Goal: Find specific page/section

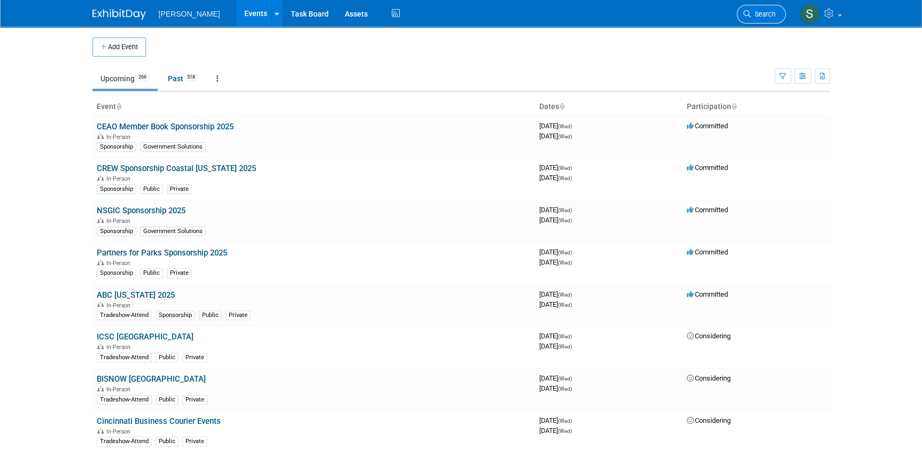
click at [451, 10] on span "Search" at bounding box center [763, 14] width 25 height 8
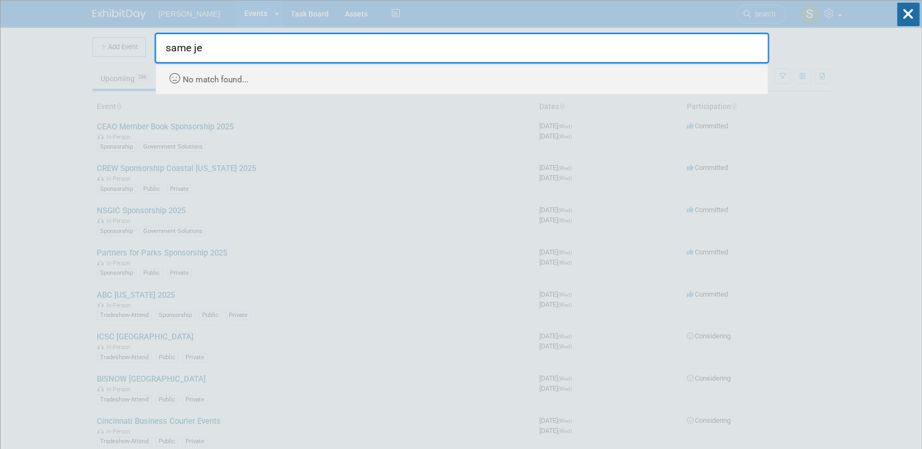
type input "same jet"
drag, startPoint x: 234, startPoint y: 48, endPoint x: 94, endPoint y: 36, distance: 140.5
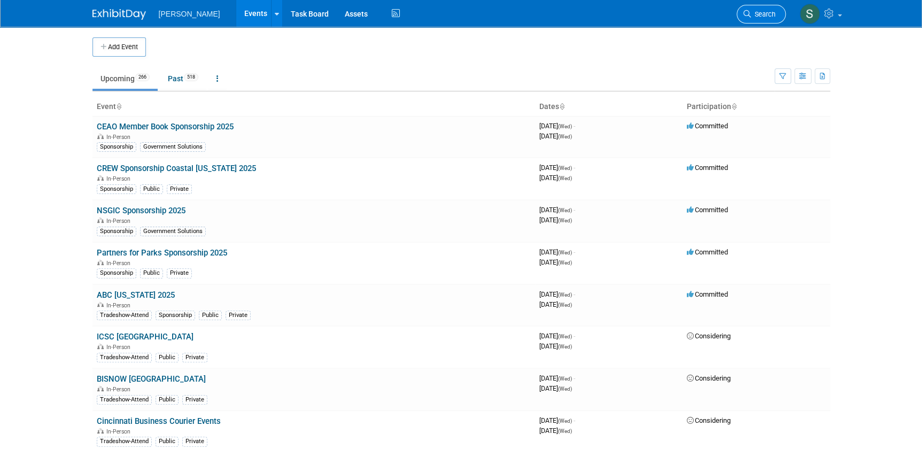
click at [451, 21] on link "Search" at bounding box center [761, 14] width 49 height 19
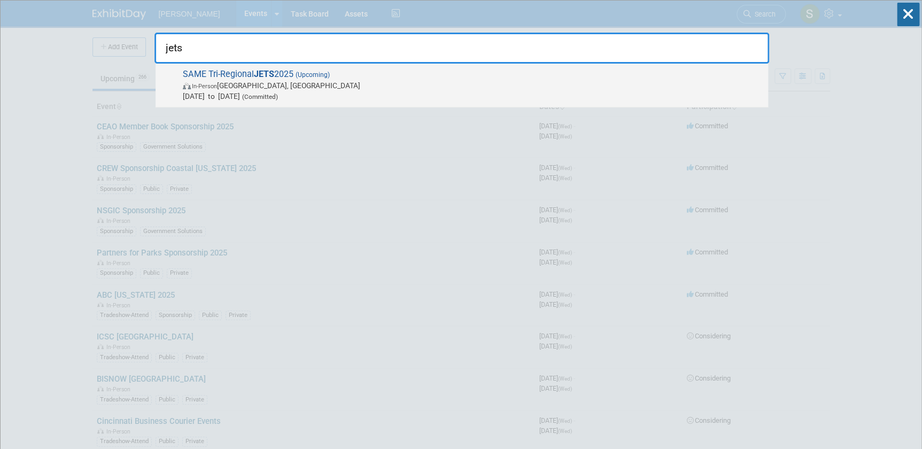
type input "jets"
click at [288, 76] on span "SAME Tri-Regional JETS 2025 (Upcoming) In-Person [GEOGRAPHIC_DATA], [GEOGRAPHIC…" at bounding box center [471, 85] width 583 height 33
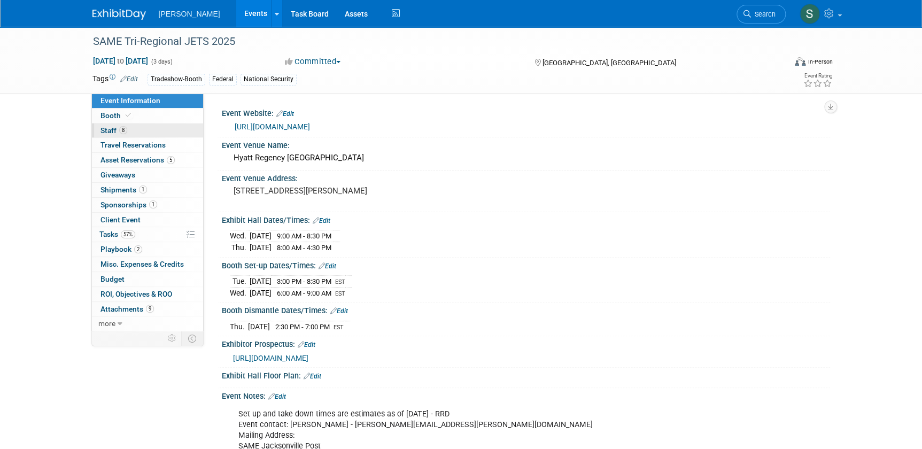
click at [146, 130] on link "8 Staff 8" at bounding box center [147, 130] width 111 height 14
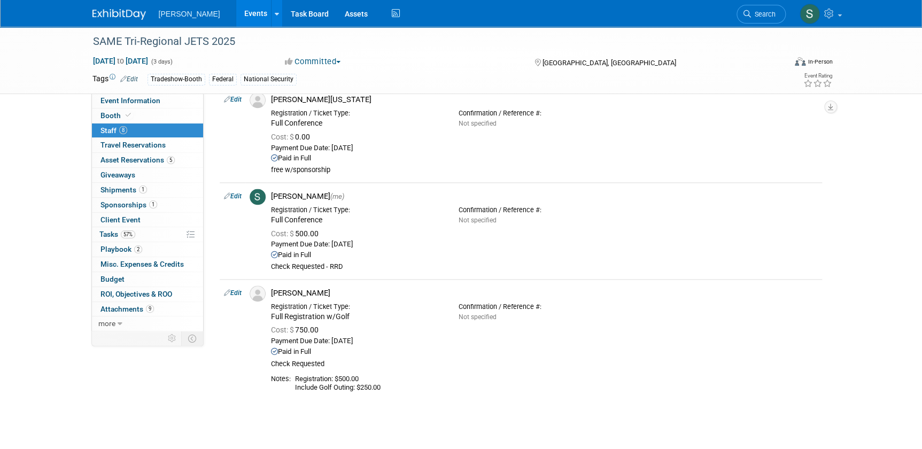
scroll to position [680, 0]
